Goal: Task Accomplishment & Management: Manage account settings

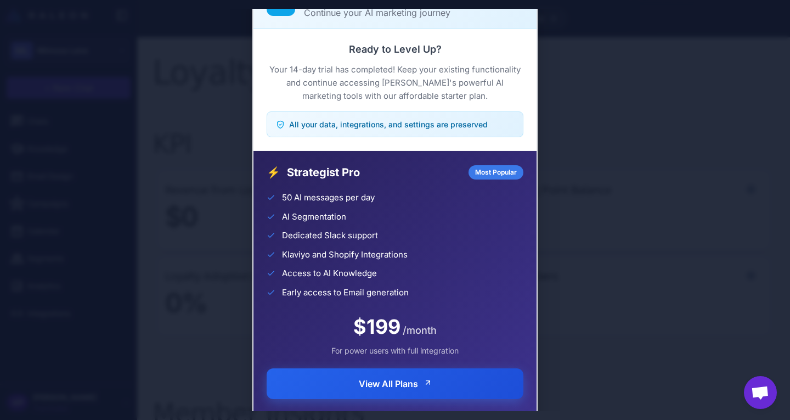
click at [466, 389] on button "View All Plans" at bounding box center [395, 383] width 257 height 31
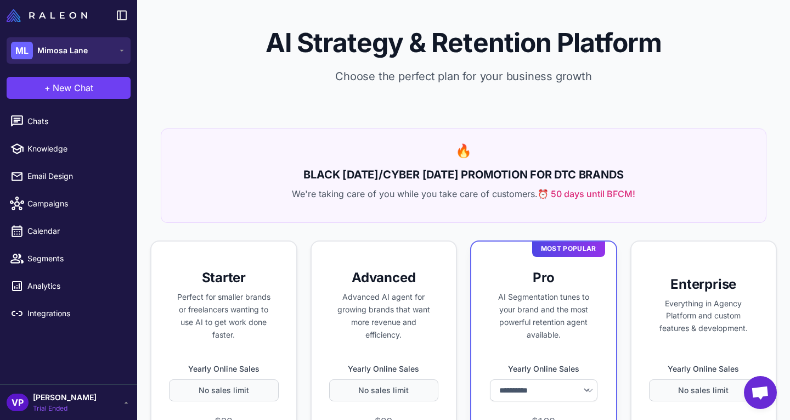
click at [76, 49] on span "Mimosa Lane" at bounding box center [62, 50] width 50 height 12
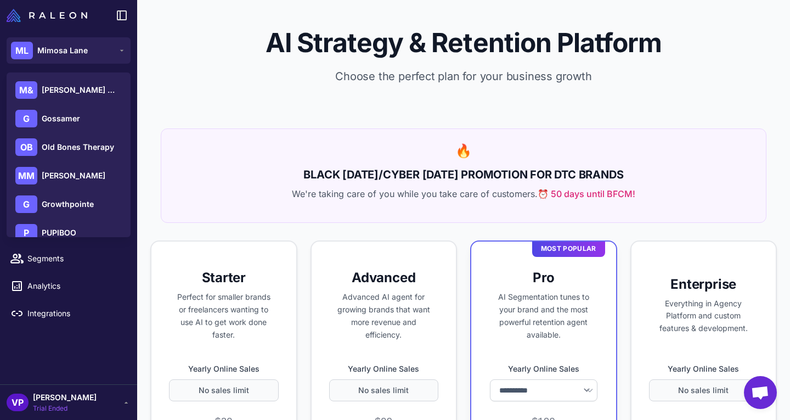
click at [188, 80] on p "Choose the perfect plan for your business growth" at bounding box center [464, 76] width 618 height 16
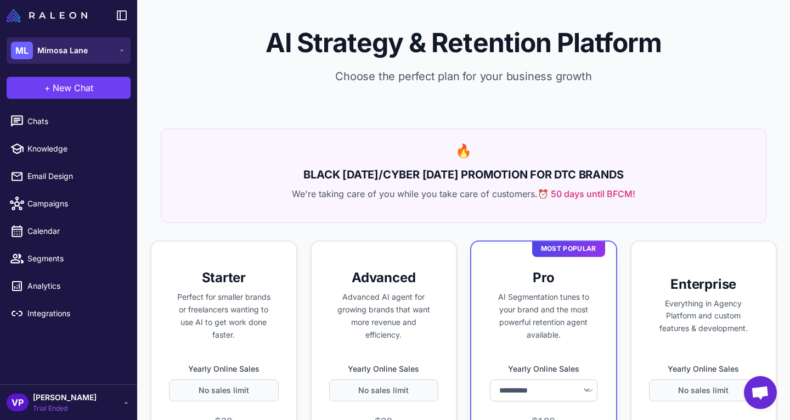
click at [108, 41] on button "ML Mimosa Lane" at bounding box center [69, 50] width 124 height 26
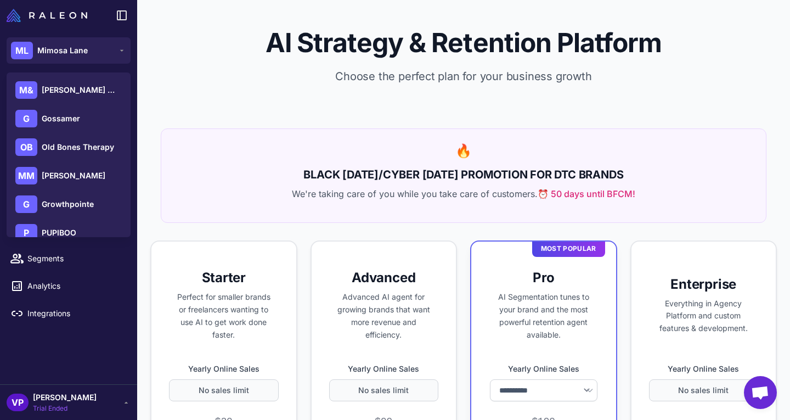
click at [255, 81] on p "Choose the perfect plan for your business growth" at bounding box center [464, 76] width 618 height 16
